Goal: Check status

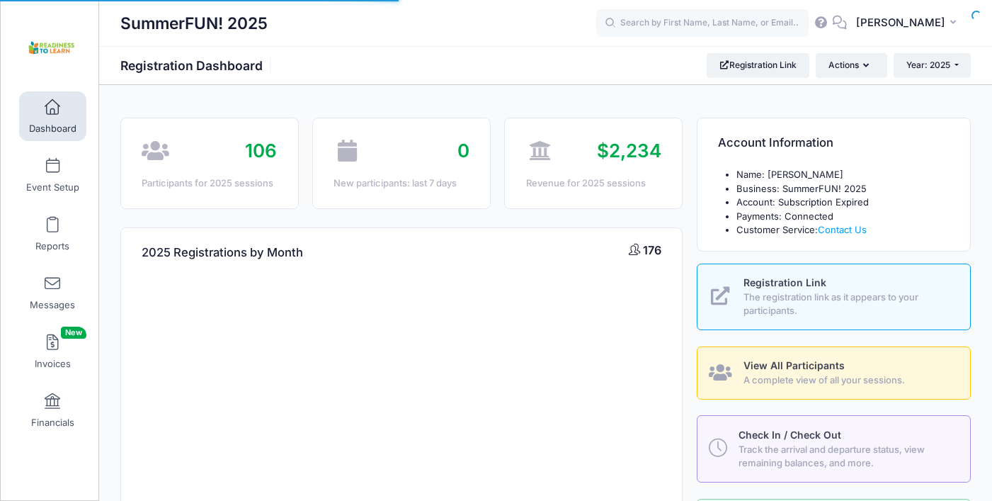
select select
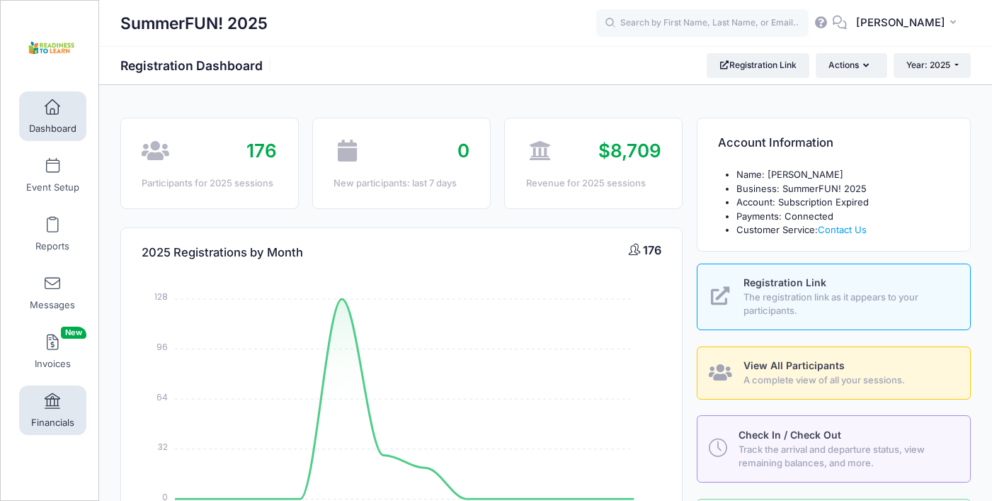
click at [52, 399] on span at bounding box center [52, 402] width 0 height 16
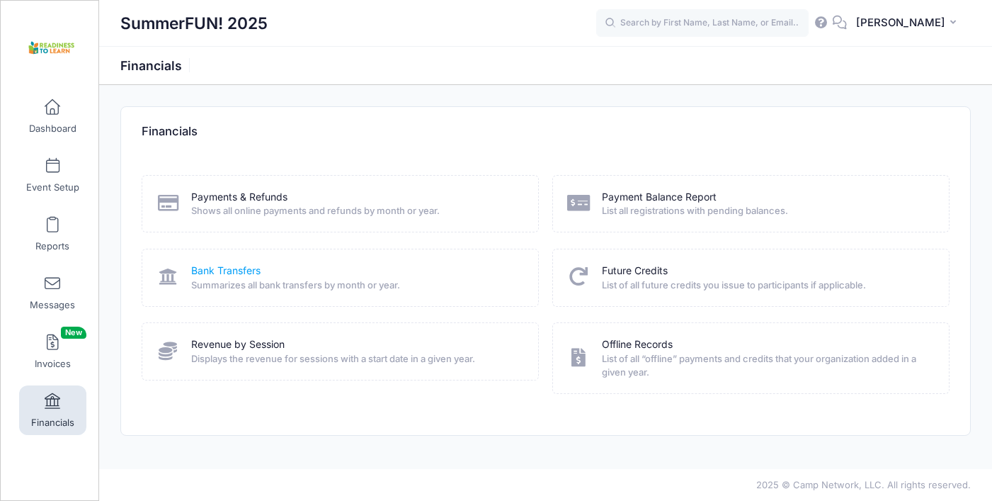
click at [226, 273] on link "Bank Transfers" at bounding box center [225, 270] width 69 height 15
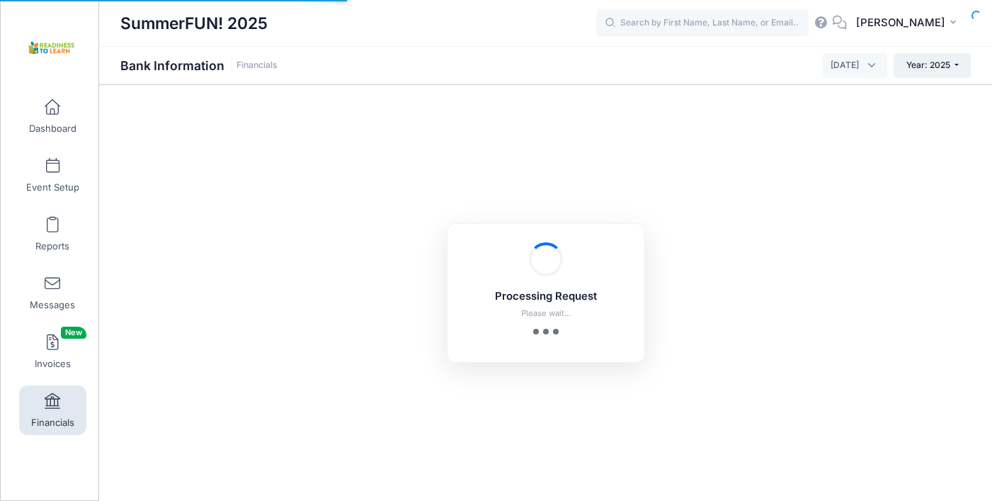
select select "10"
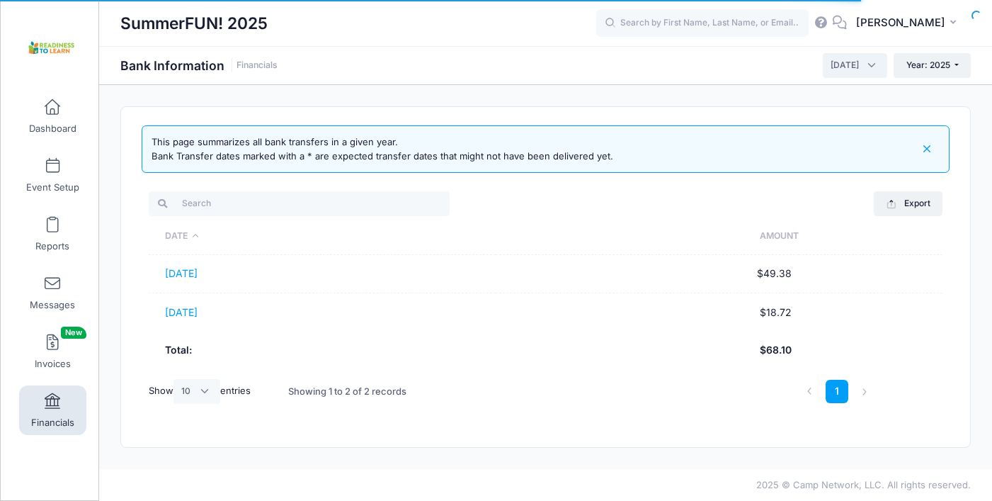
click at [872, 68] on span "[DATE]" at bounding box center [855, 65] width 64 height 24
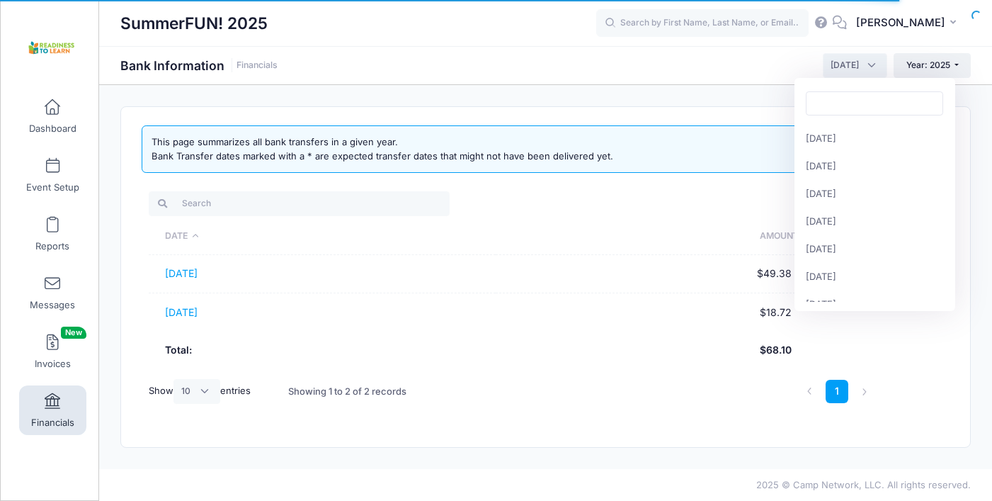
scroll to position [182, 0]
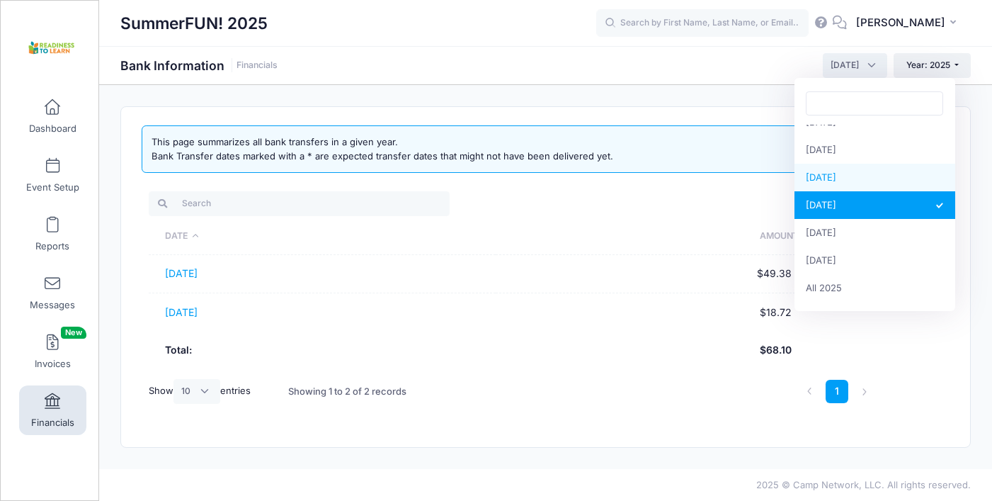
select select "9"
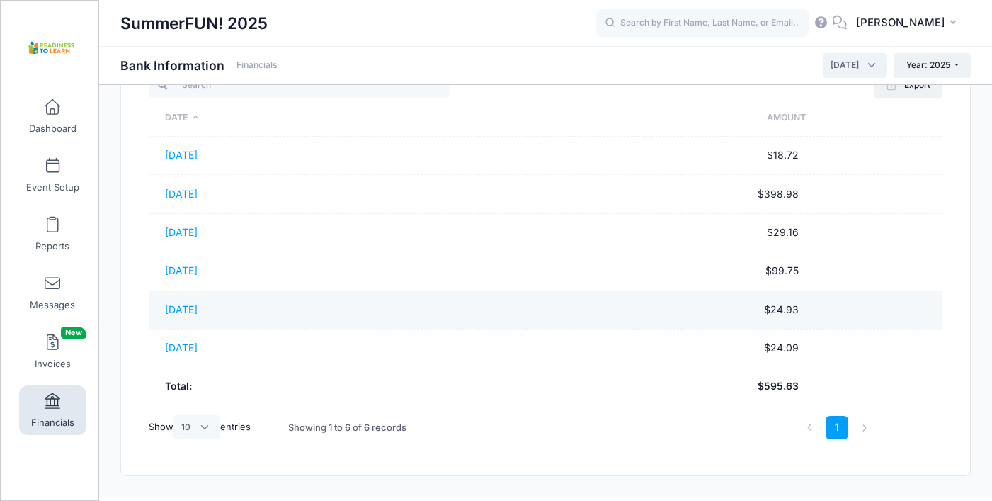
scroll to position [147, 0]
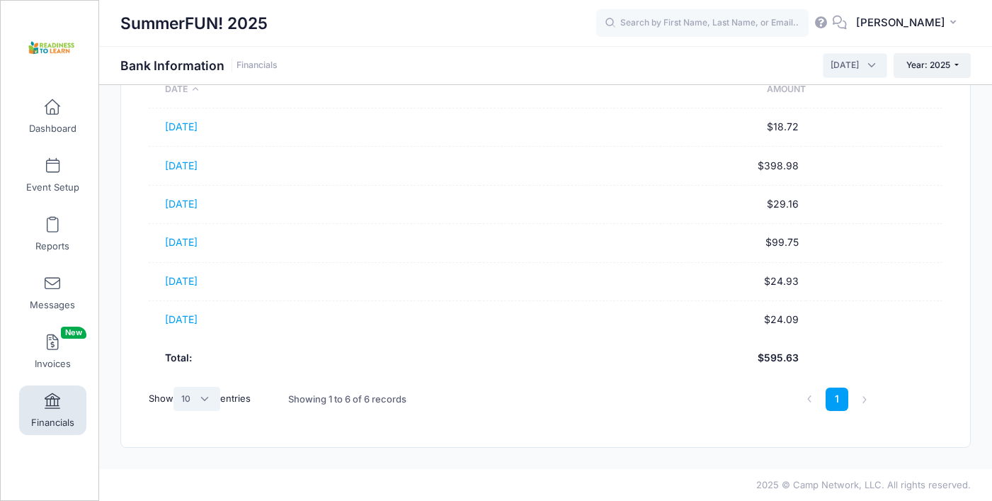
click at [213, 399] on select "All 10 25 50" at bounding box center [197, 399] width 47 height 24
select select "50"
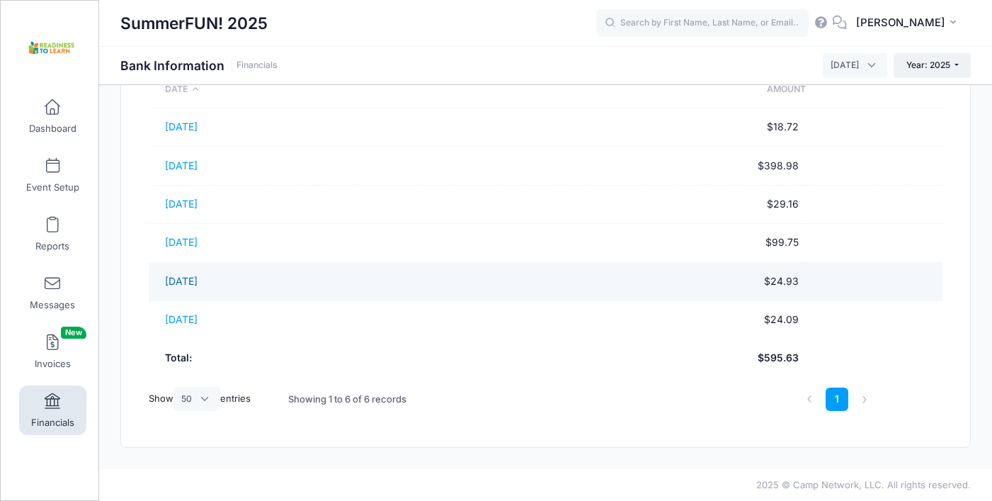
click at [190, 283] on link "[DATE]" at bounding box center [181, 281] width 33 height 12
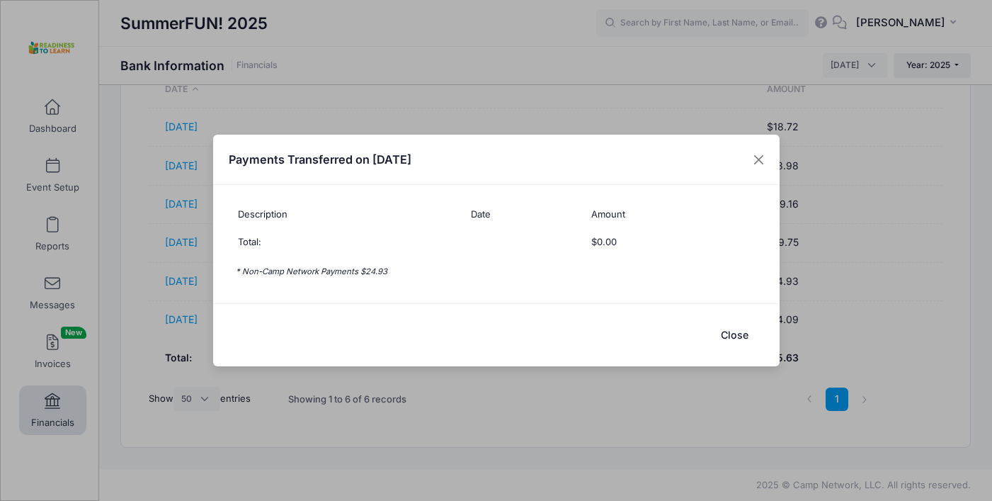
click at [734, 335] on button "Close" at bounding box center [735, 334] width 57 height 30
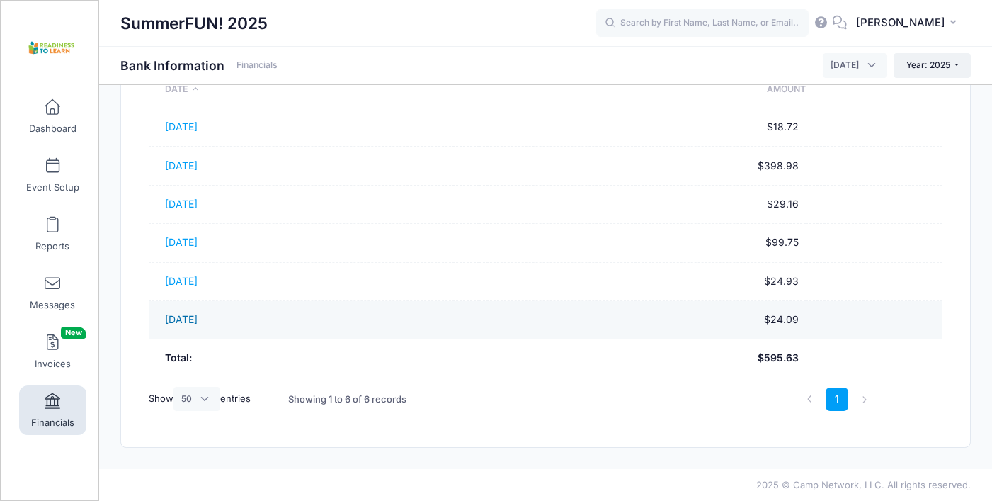
click at [197, 319] on link "[DATE]" at bounding box center [181, 319] width 33 height 12
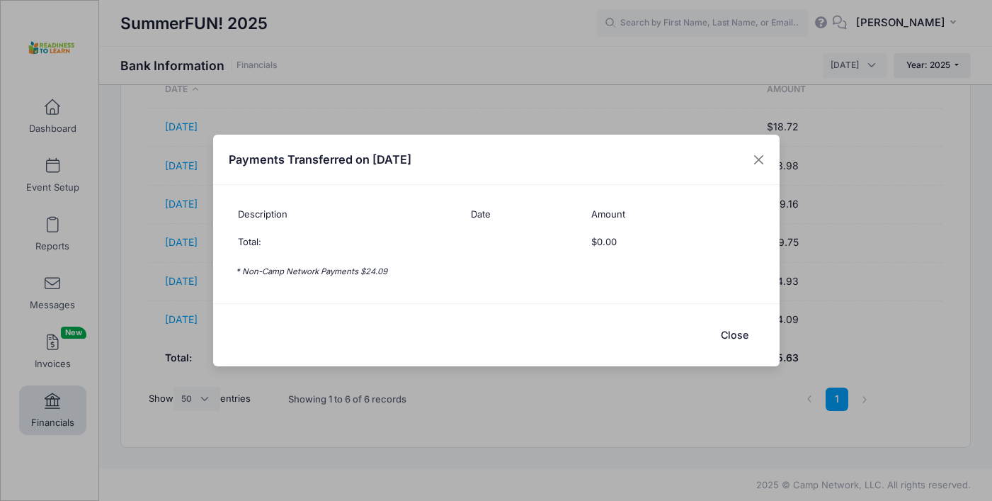
click at [738, 336] on button "Close" at bounding box center [735, 334] width 57 height 30
